Goal: Navigation & Orientation: Find specific page/section

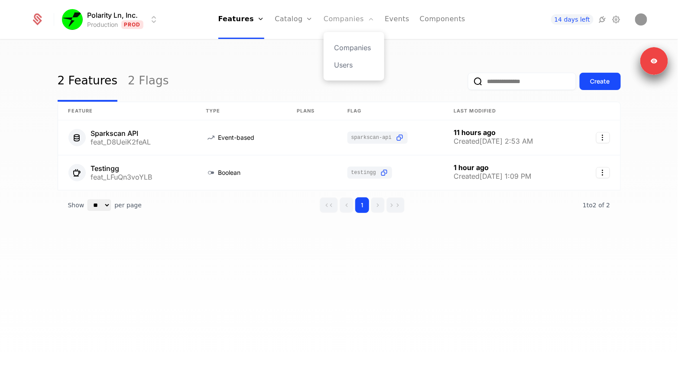
click at [334, 16] on link "Companies" at bounding box center [348, 19] width 51 height 39
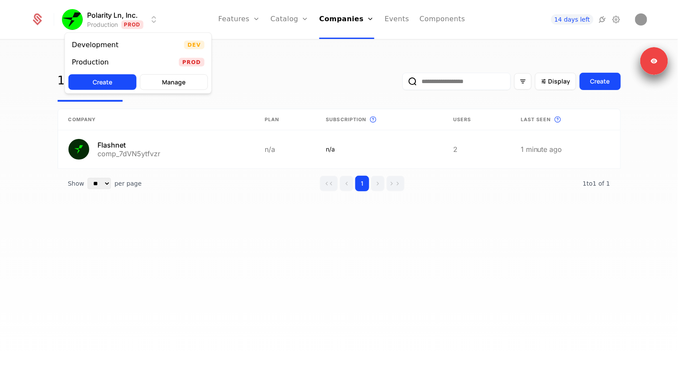
click at [127, 23] on html "Polarity Ln, Inc. Production Prod Features Features Flags Catalog Plans Add Ons…" at bounding box center [339, 183] width 678 height 367
click at [123, 62] on div "Production Prod" at bounding box center [138, 62] width 146 height 17
click at [107, 27] on html "Polarity Ln, Inc. Production Prod Features Features Flags Catalog Plans Add Ons…" at bounding box center [339, 183] width 678 height 367
click at [105, 54] on div "Production Prod" at bounding box center [138, 62] width 146 height 17
click at [106, 26] on html "Polarity Ln, Inc. Production Prod Features Features Flags Catalog Plans Add Ons…" at bounding box center [339, 183] width 678 height 367
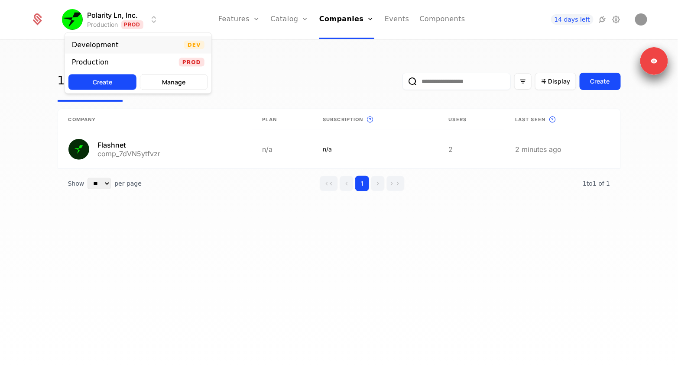
click at [106, 45] on div "Development" at bounding box center [95, 45] width 47 height 7
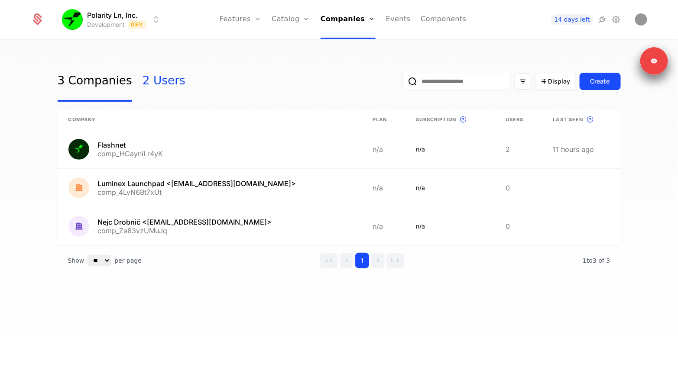
click at [155, 85] on link "2 Users" at bounding box center [163, 81] width 43 height 41
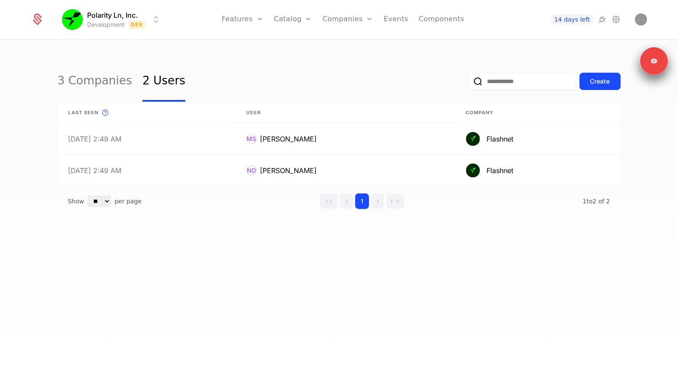
click at [115, 30] on div "Polarity Ln, Inc. Development Dev Features Features Flags Catalog Plans Add Ons…" at bounding box center [339, 19] width 616 height 39
click at [115, 26] on html "Polarity Ln, Inc. Development Dev Features Features Flags Catalog Plans Add Ons…" at bounding box center [339, 183] width 678 height 367
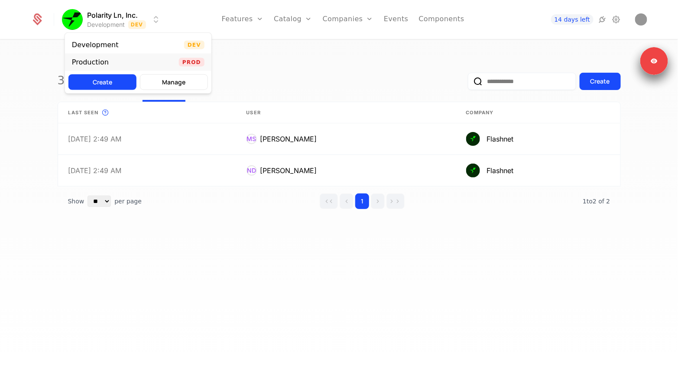
click at [106, 65] on div "Production" at bounding box center [90, 62] width 37 height 7
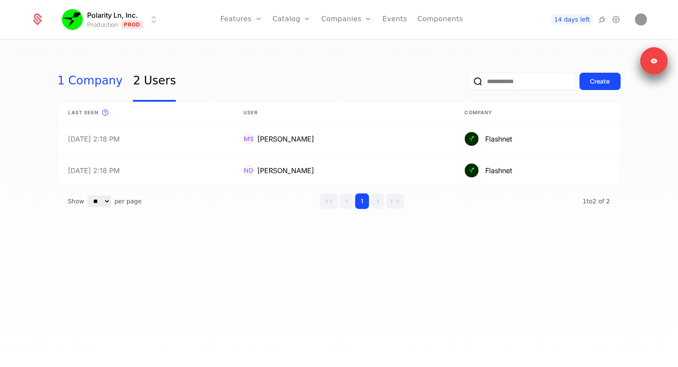
click at [100, 88] on link "1 Company" at bounding box center [90, 81] width 65 height 41
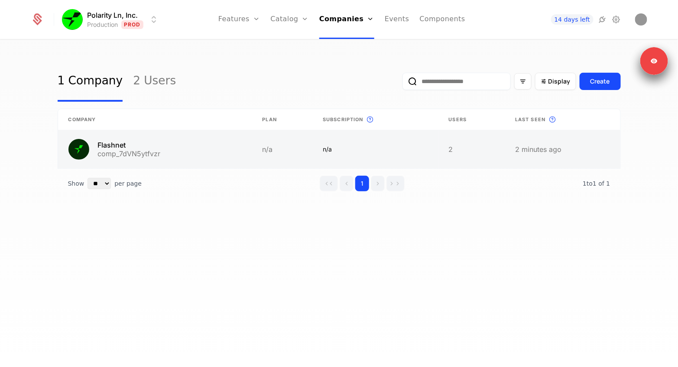
click at [142, 153] on link at bounding box center [155, 149] width 194 height 38
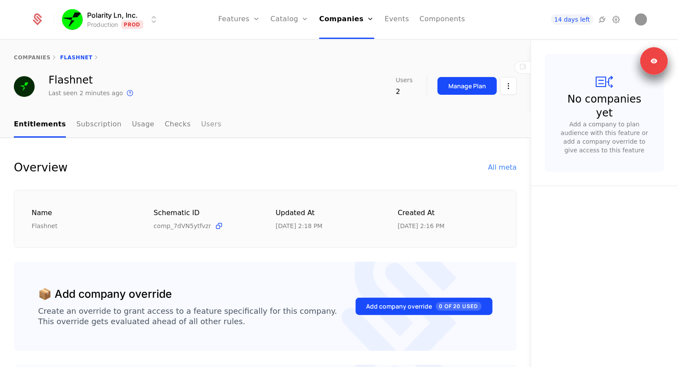
click at [201, 122] on link "Users" at bounding box center [211, 125] width 20 height 26
click at [465, 79] on button "Manage Plan" at bounding box center [466, 86] width 59 height 18
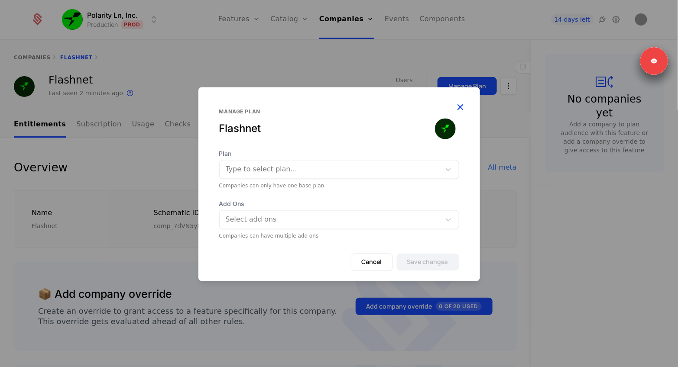
click at [459, 107] on icon "button" at bounding box center [460, 106] width 11 height 11
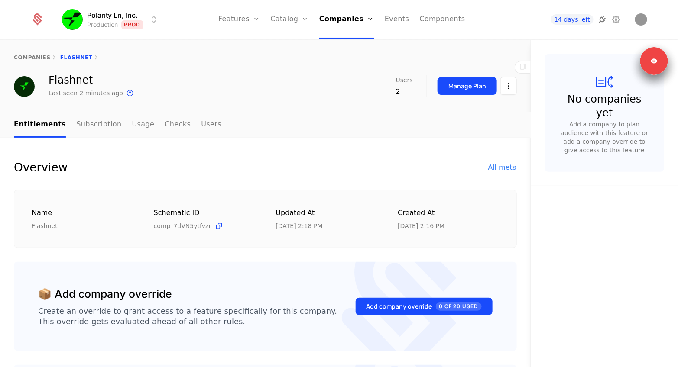
click at [602, 16] on icon at bounding box center [602, 19] width 10 height 10
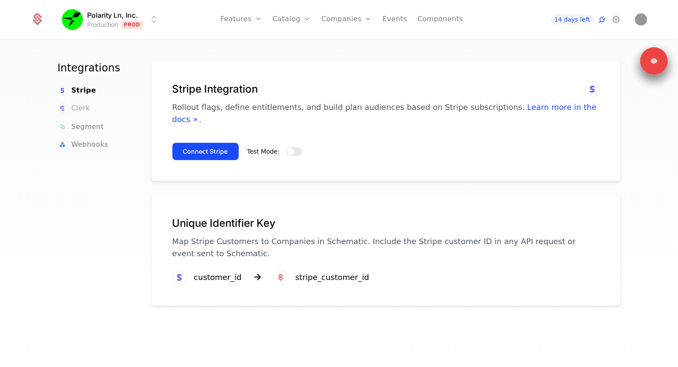
click at [83, 109] on span "Clerk" at bounding box center [80, 108] width 19 height 10
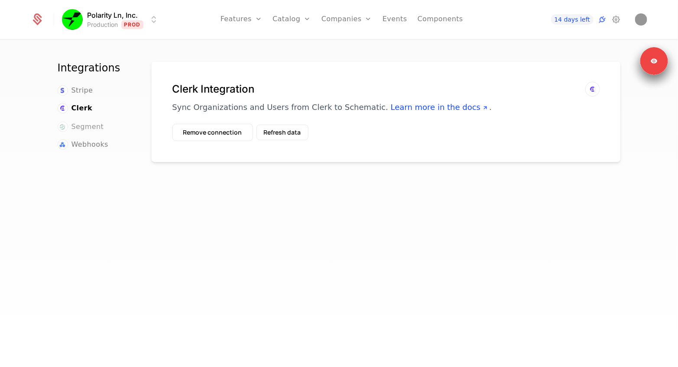
click at [83, 122] on span "Segment" at bounding box center [87, 127] width 32 height 10
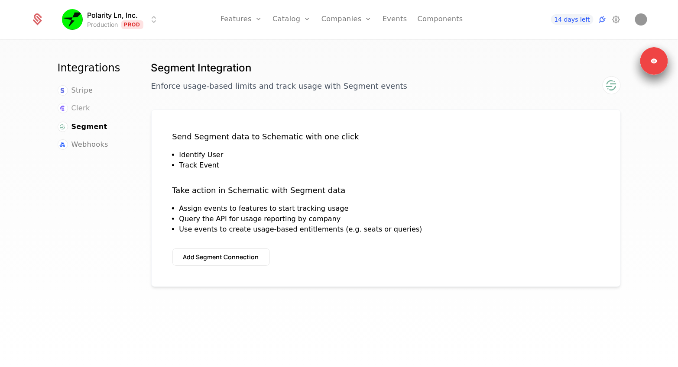
click at [78, 105] on span "Clerk" at bounding box center [80, 108] width 19 height 10
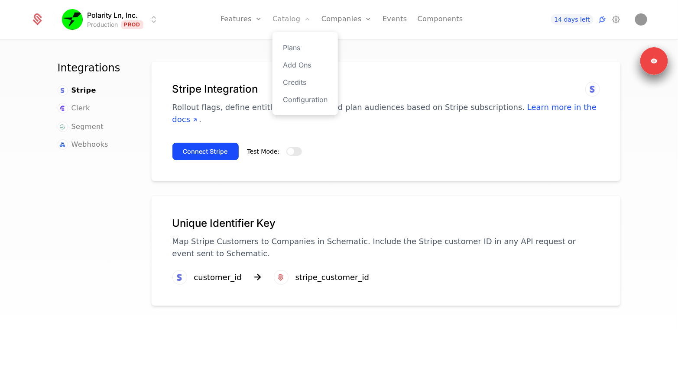
click at [297, 25] on link "Catalog" at bounding box center [291, 19] width 39 height 39
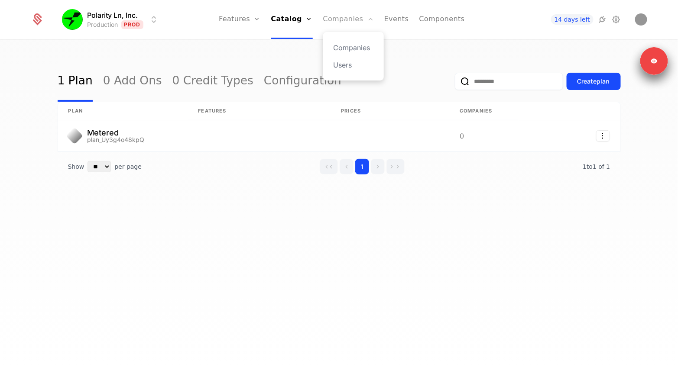
click at [341, 17] on link "Companies" at bounding box center [348, 19] width 51 height 39
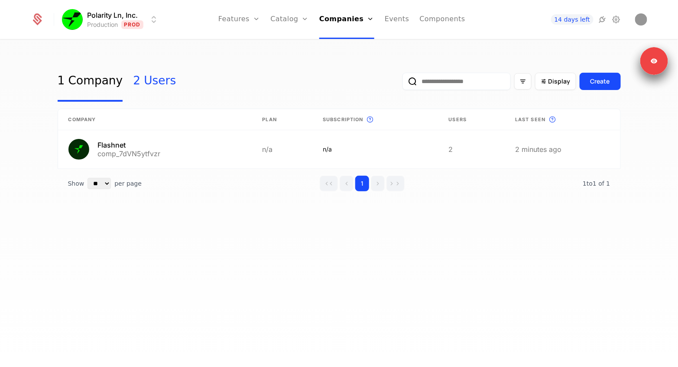
click at [145, 74] on link "2 Users" at bounding box center [154, 81] width 43 height 41
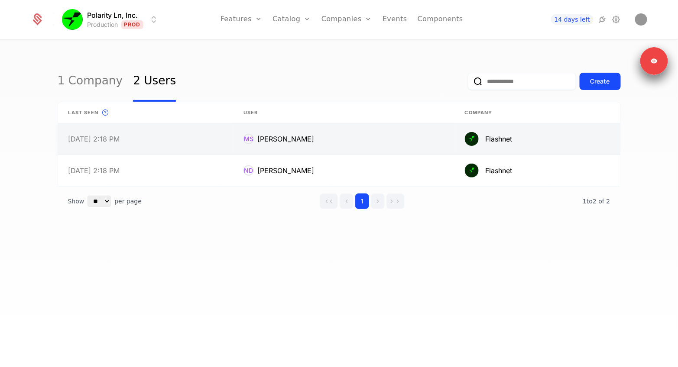
click at [143, 143] on link at bounding box center [145, 138] width 175 height 31
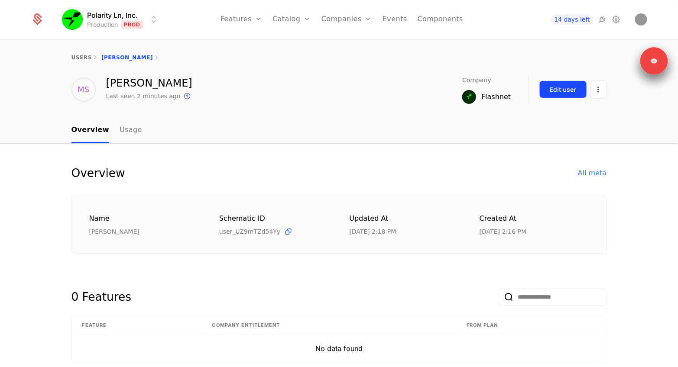
click at [567, 89] on div "Edit user" at bounding box center [563, 89] width 26 height 9
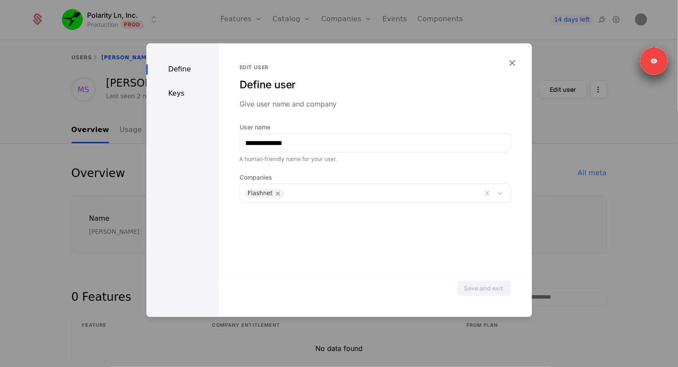
click at [168, 89] on div "Keys" at bounding box center [182, 93] width 72 height 10
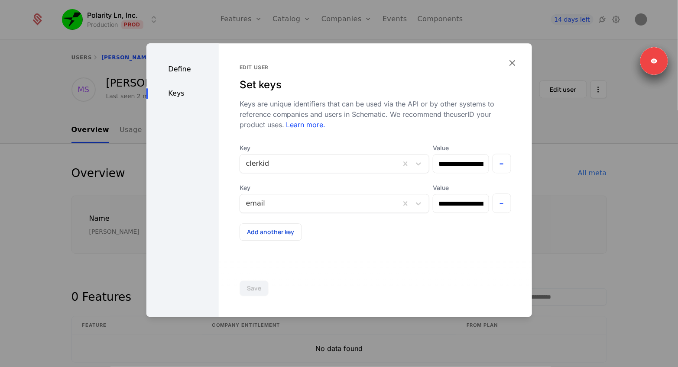
click at [89, 123] on div at bounding box center [339, 183] width 678 height 367
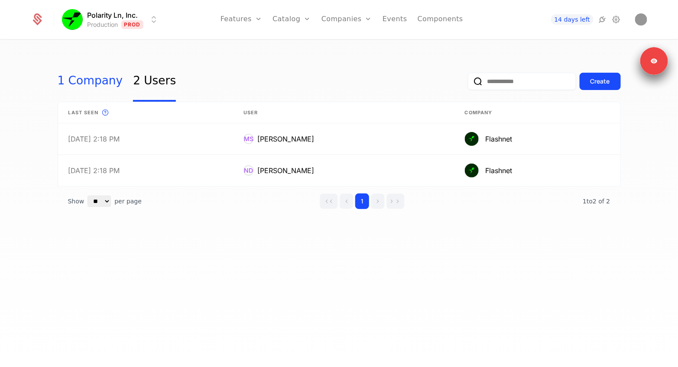
click at [69, 87] on link "1 Company" at bounding box center [90, 81] width 65 height 41
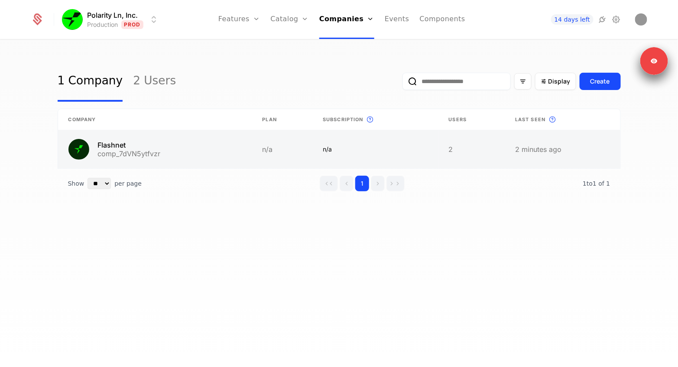
click at [111, 137] on link at bounding box center [155, 149] width 194 height 38
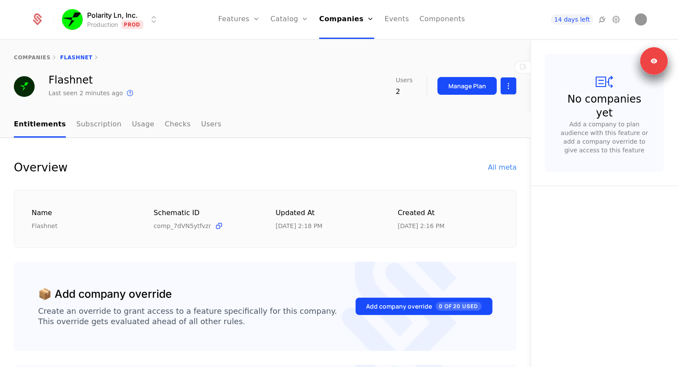
click at [504, 88] on html "Polarity Ln, Inc. Production Prod Features Features Flags Catalog Plans Add Ons…" at bounding box center [339, 183] width 678 height 367
click at [446, 109] on div "Edit company" at bounding box center [467, 112] width 54 height 12
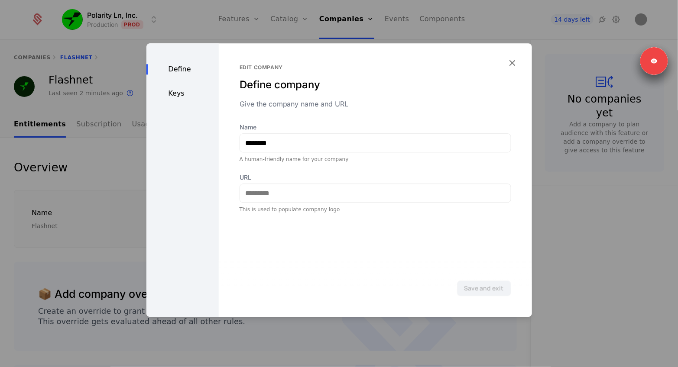
click at [178, 90] on div "Keys" at bounding box center [182, 93] width 72 height 10
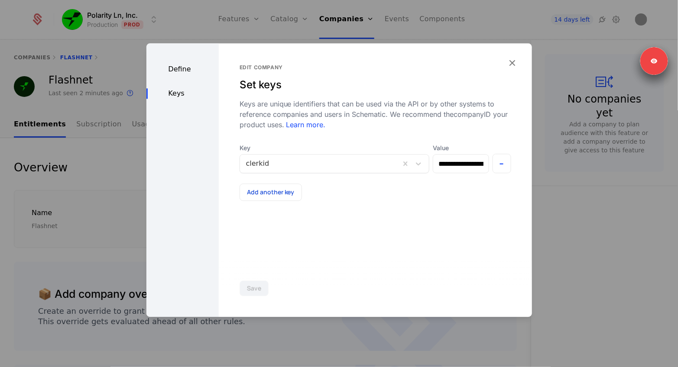
click at [519, 63] on div "**********" at bounding box center [375, 180] width 313 height 274
click at [515, 63] on icon "button" at bounding box center [512, 62] width 11 height 11
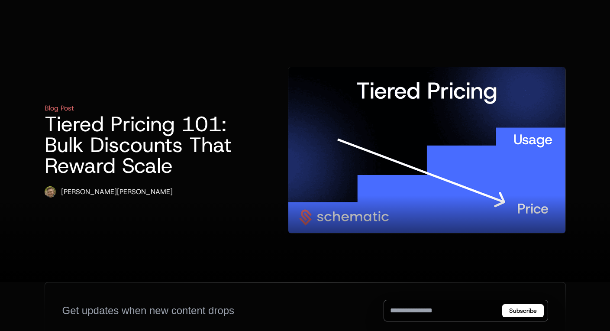
click at [351, 114] on img at bounding box center [426, 150] width 277 height 166
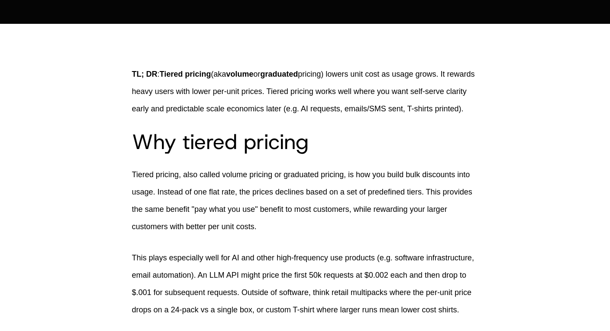
scroll to position [125, 0]
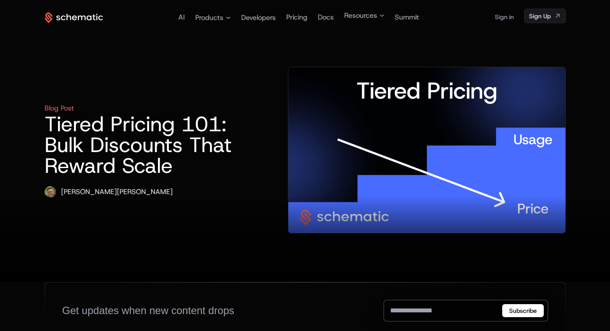
scroll to position [213, 0]
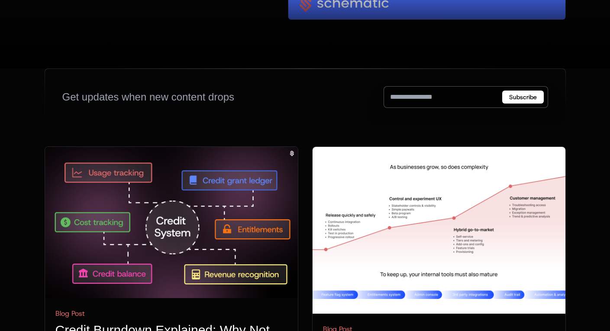
click at [180, 184] on img at bounding box center [171, 222] width 253 height 151
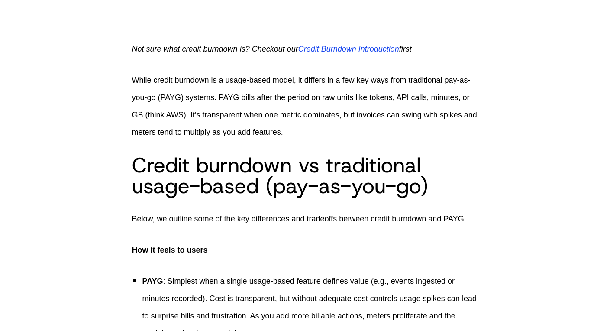
scroll to position [256, 0]
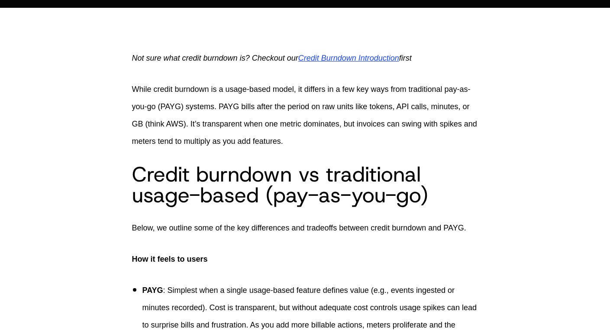
drag, startPoint x: 133, startPoint y: 56, endPoint x: 440, endPoint y: 54, distance: 306.2
click at [440, 54] on p "Not sure what credit burndown is? Checkout our Credit Burndown Introduction fir…" at bounding box center [305, 57] width 346 height 17
copy p "Not sure what credit burndown is? Checkout our Credit Burndown Introduction fir…"
